Goal: Transaction & Acquisition: Purchase product/service

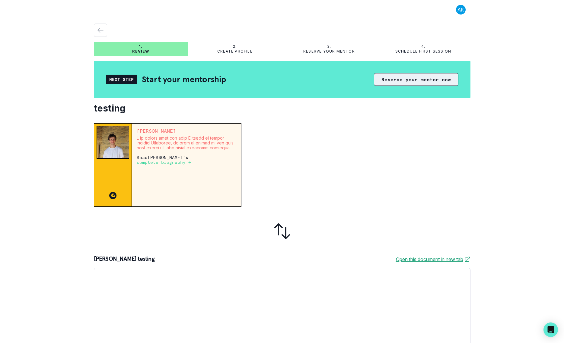
click at [406, 78] on button "Reserve your mentor now" at bounding box center [416, 79] width 85 height 13
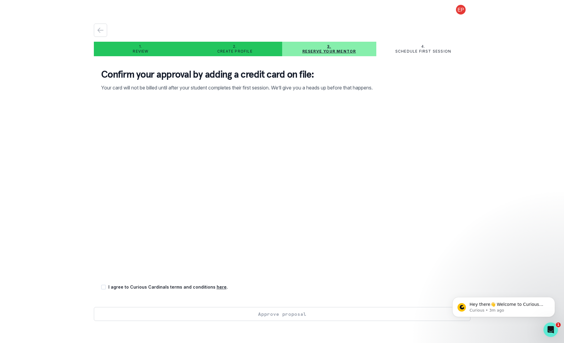
click at [118, 289] on p "I agree to Curious Cardinals terms and conditions here ." at bounding box center [168, 287] width 120 height 6
click at [103, 284] on div "I agree to Curious Cardinals terms and conditions here ." at bounding box center [282, 287] width 362 height 6
click at [105, 287] on span at bounding box center [103, 286] width 5 height 5
click at [101, 287] on input "checkbox" at bounding box center [101, 287] width 0 height 0
checkbox input "true"
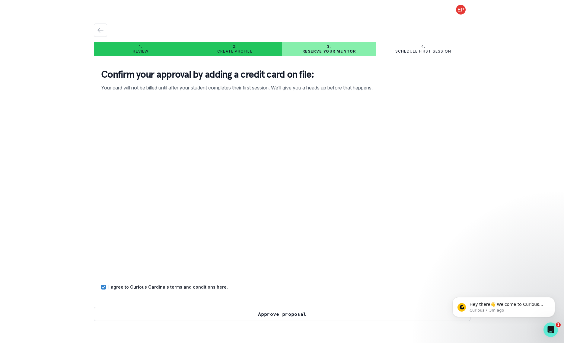
click at [184, 311] on button "Approve proposal" at bounding box center [282, 314] width 377 height 14
click at [272, 307] on button "Approve proposal" at bounding box center [282, 314] width 377 height 14
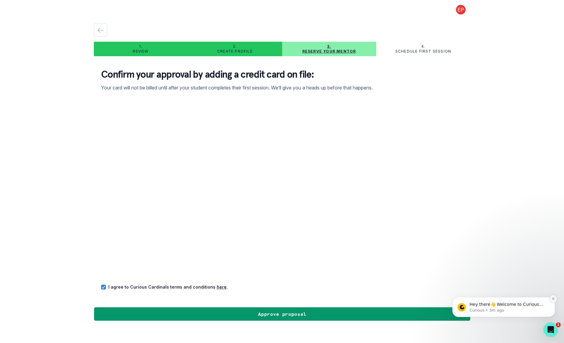
click at [552, 300] on button "Dismiss notification" at bounding box center [554, 299] width 8 height 8
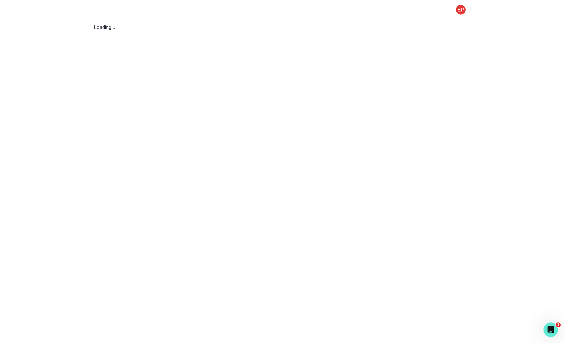
click at [143, 289] on main "Loading..." at bounding box center [282, 171] width 387 height 343
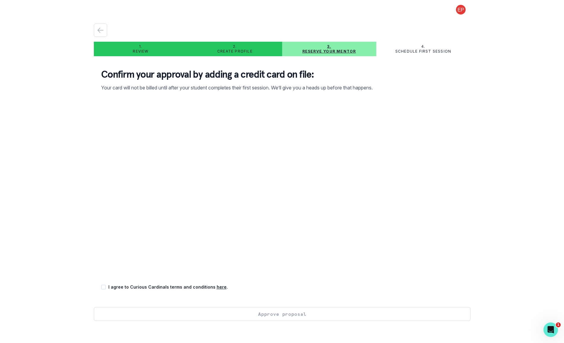
click at [82, 252] on div "1. Review 2. Create profile 3. Reserve your mentor 4. Schedule first session Co…" at bounding box center [282, 171] width 564 height 343
click at [131, 287] on p "I agree to Curious Cardinals terms and conditions here ." at bounding box center [168, 287] width 120 height 6
click at [102, 289] on div "I agree to Curious Cardinals terms and conditions here ." at bounding box center [282, 287] width 362 height 6
click at [104, 289] on span at bounding box center [103, 286] width 5 height 5
click at [101, 287] on input "checkbox" at bounding box center [101, 287] width 0 height 0
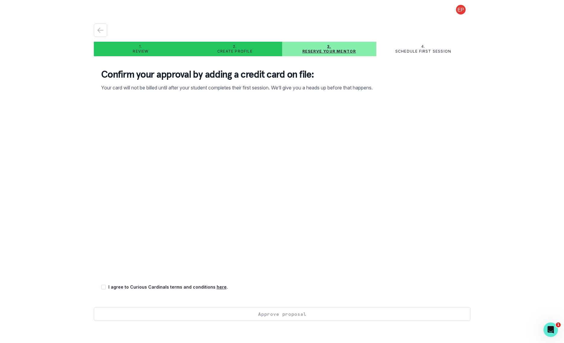
checkbox input "true"
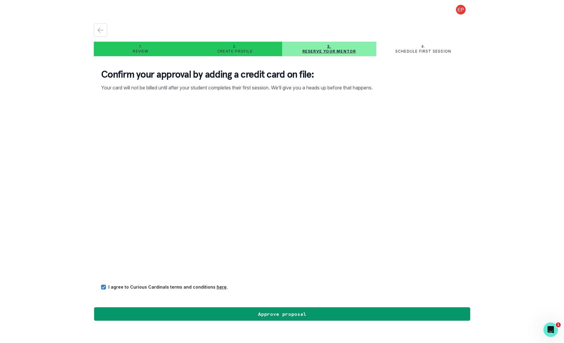
click at [123, 307] on div "Confirm your approval by adding a credit card on file: Your card will not be bi…" at bounding box center [282, 184] width 377 height 246
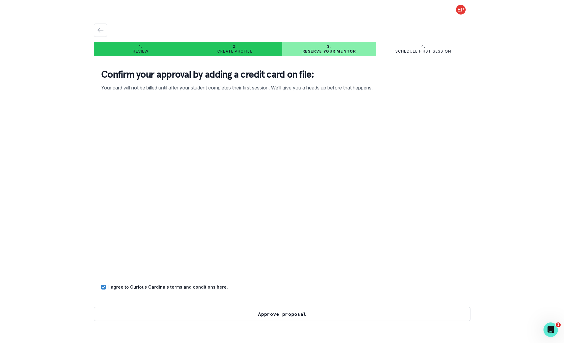
click at [125, 311] on button "Approve proposal" at bounding box center [282, 314] width 377 height 14
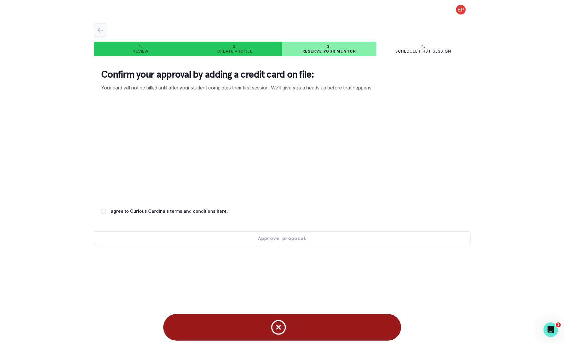
click at [103, 33] on icon "button" at bounding box center [100, 30] width 7 height 7
